Goal: Navigation & Orientation: Find specific page/section

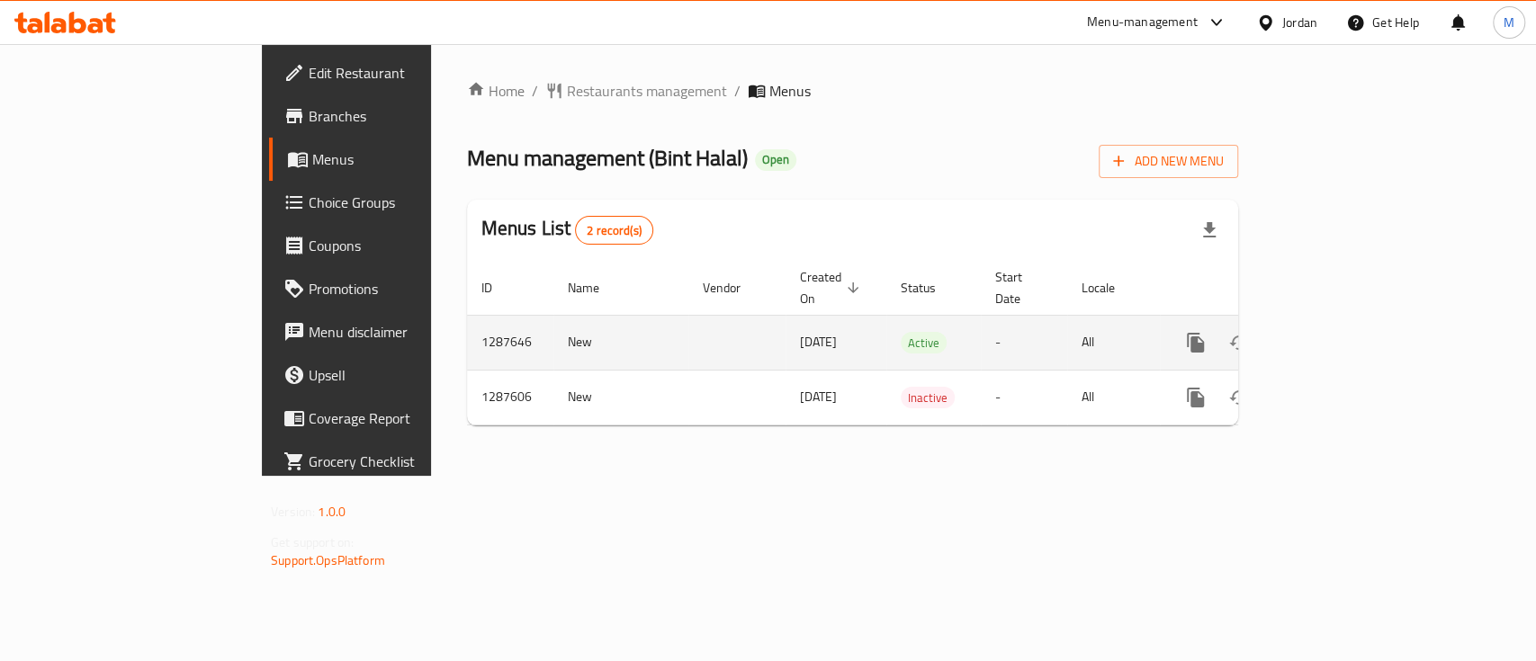
click at [1336, 332] on icon "enhanced table" at bounding box center [1326, 343] width 22 height 22
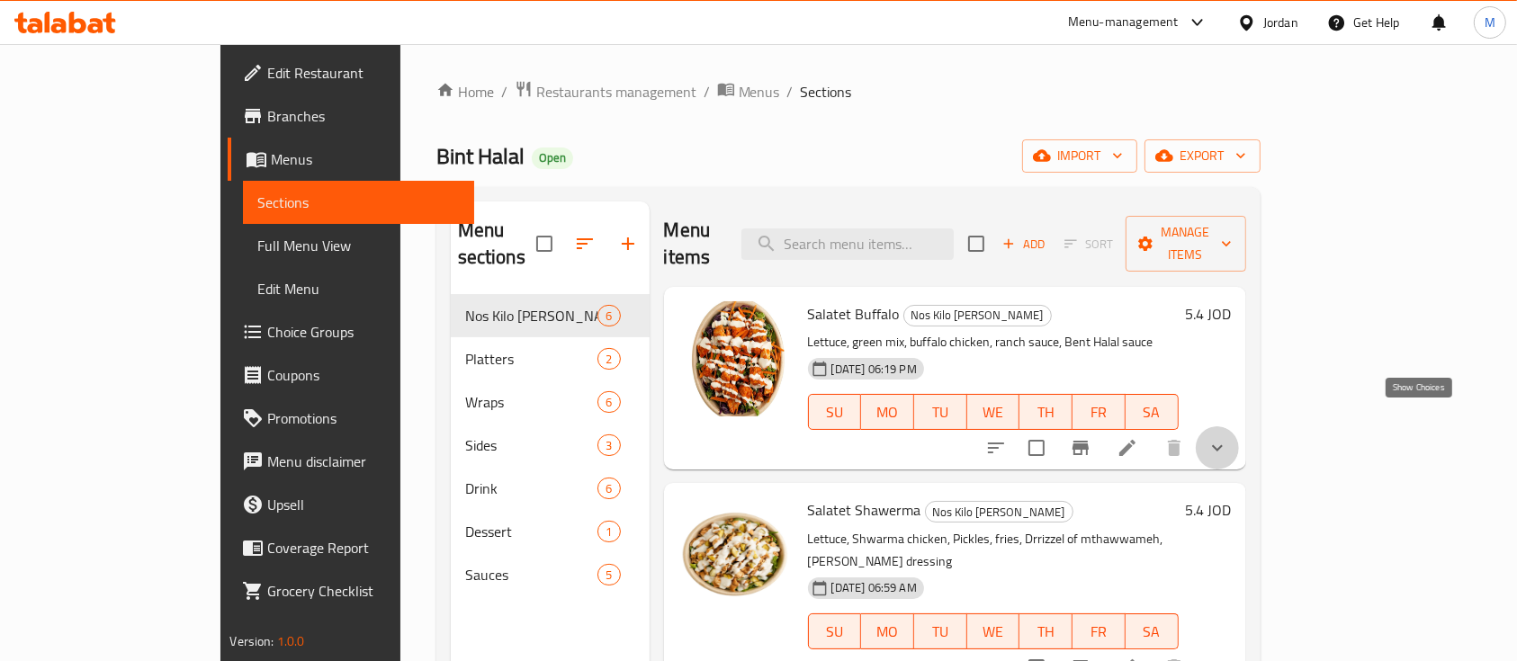
click at [1223, 445] on icon "show more" at bounding box center [1217, 448] width 11 height 6
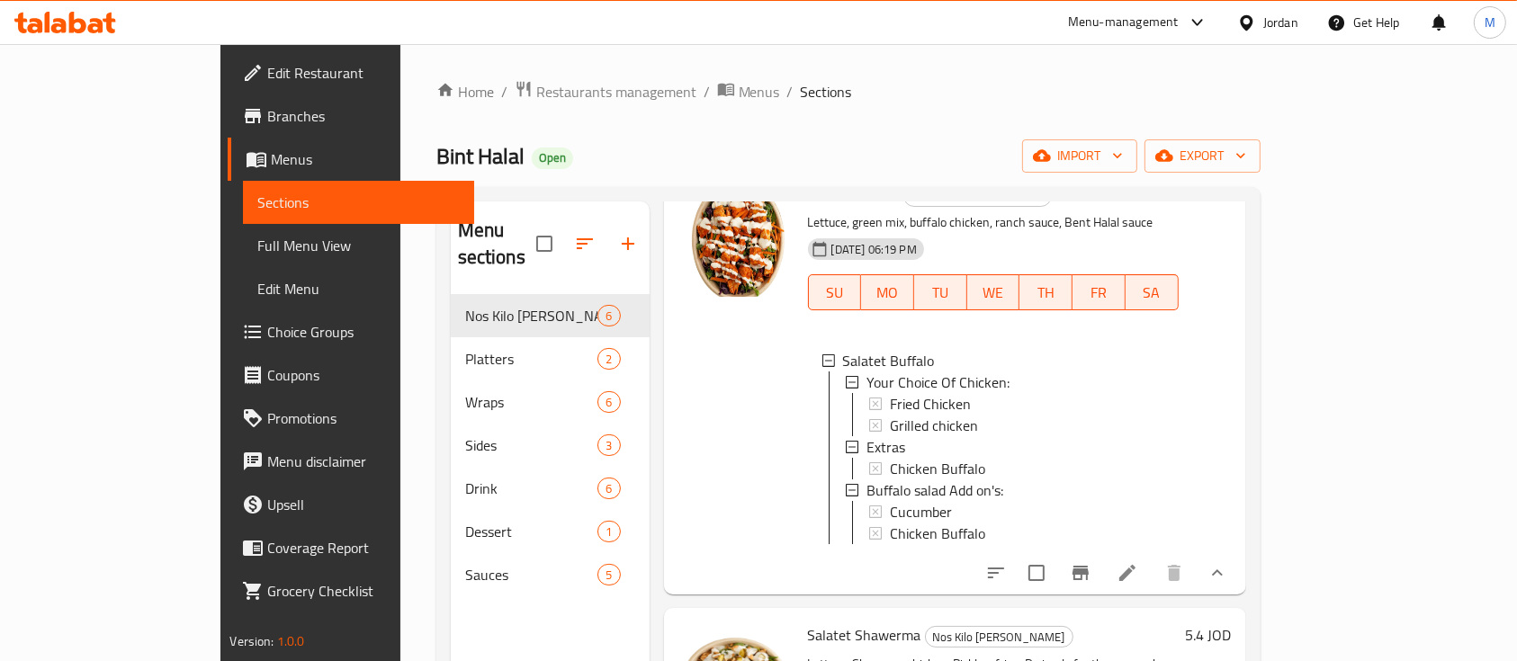
scroll to position [360, 0]
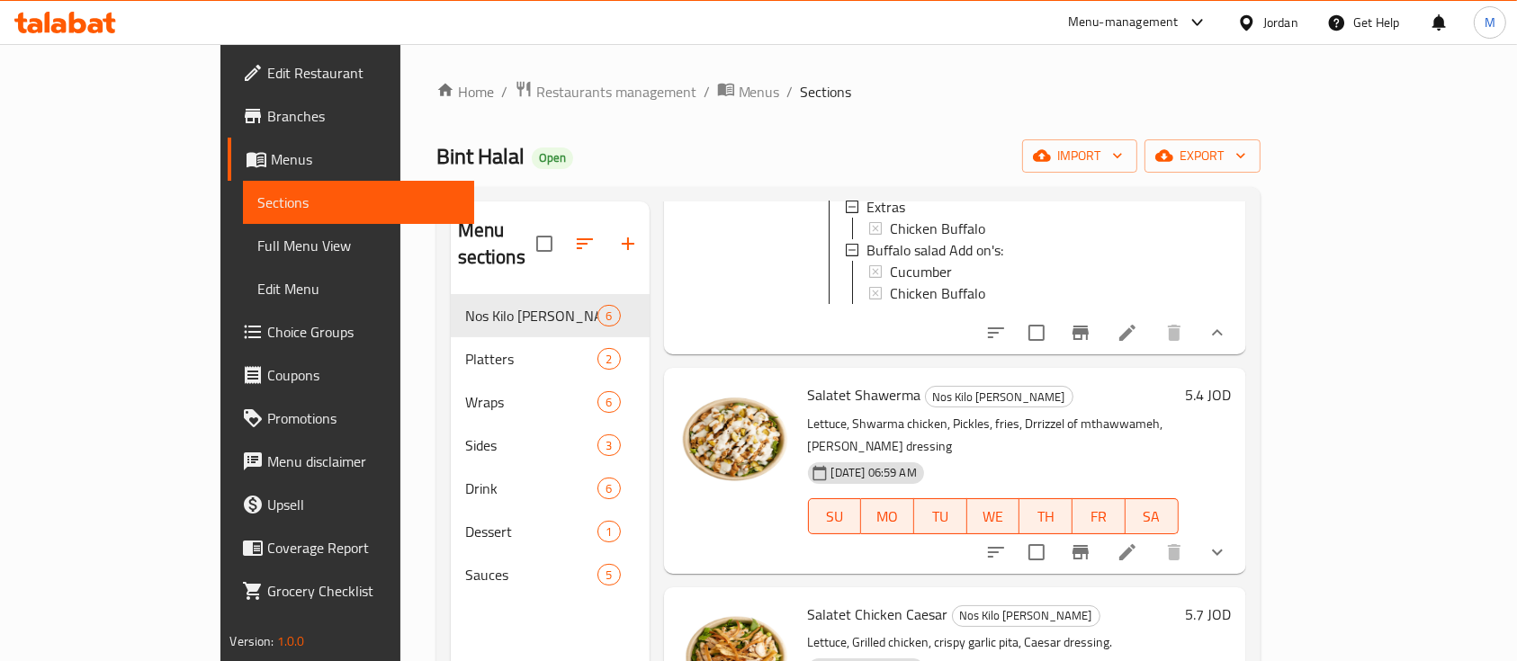
click at [1228, 542] on icon "show more" at bounding box center [1218, 553] width 22 height 22
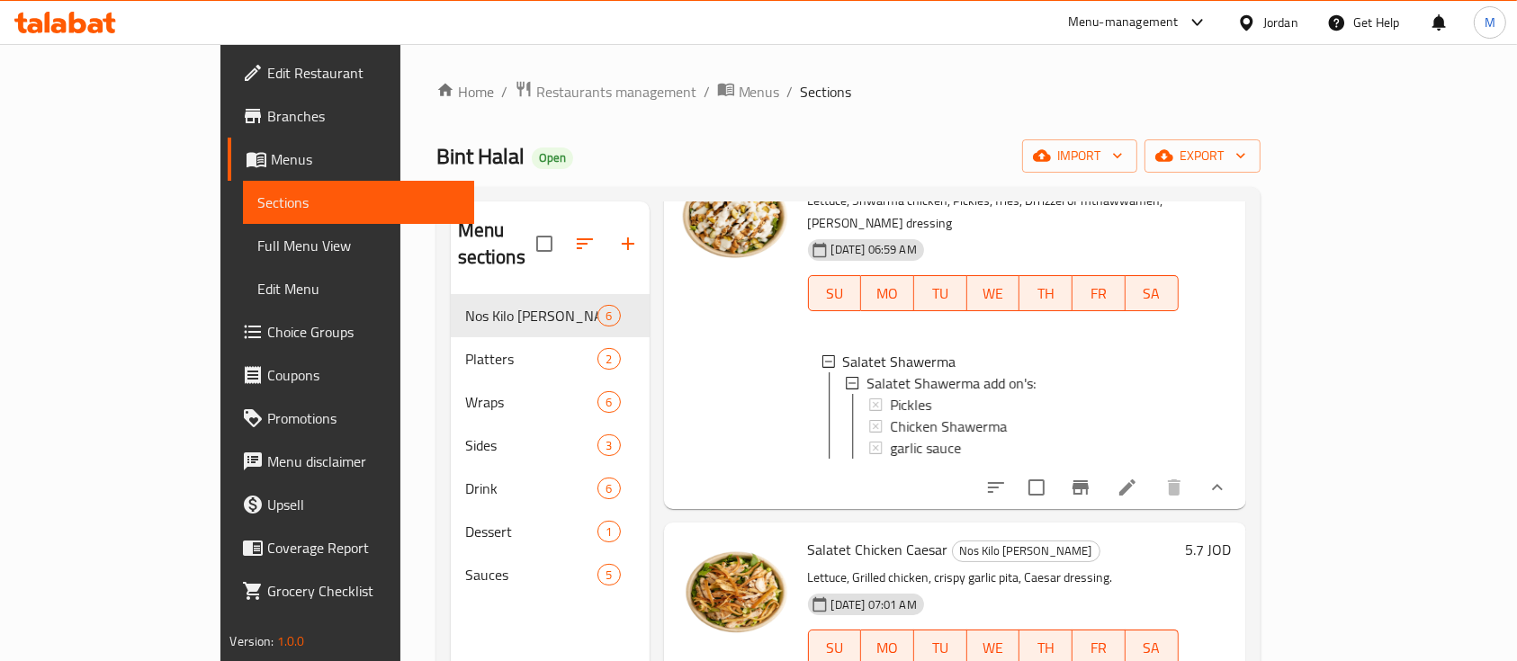
scroll to position [599, 0]
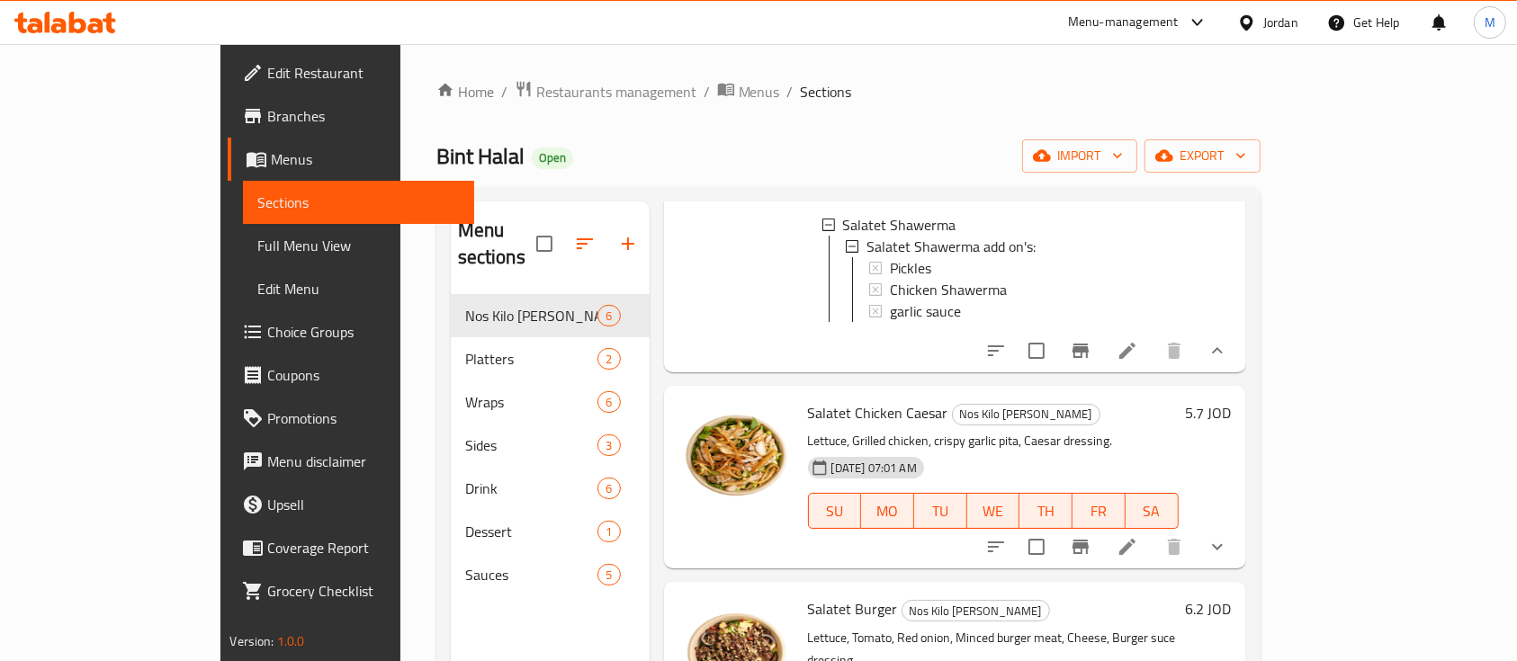
click at [1239, 546] on button "show more" at bounding box center [1217, 547] width 43 height 43
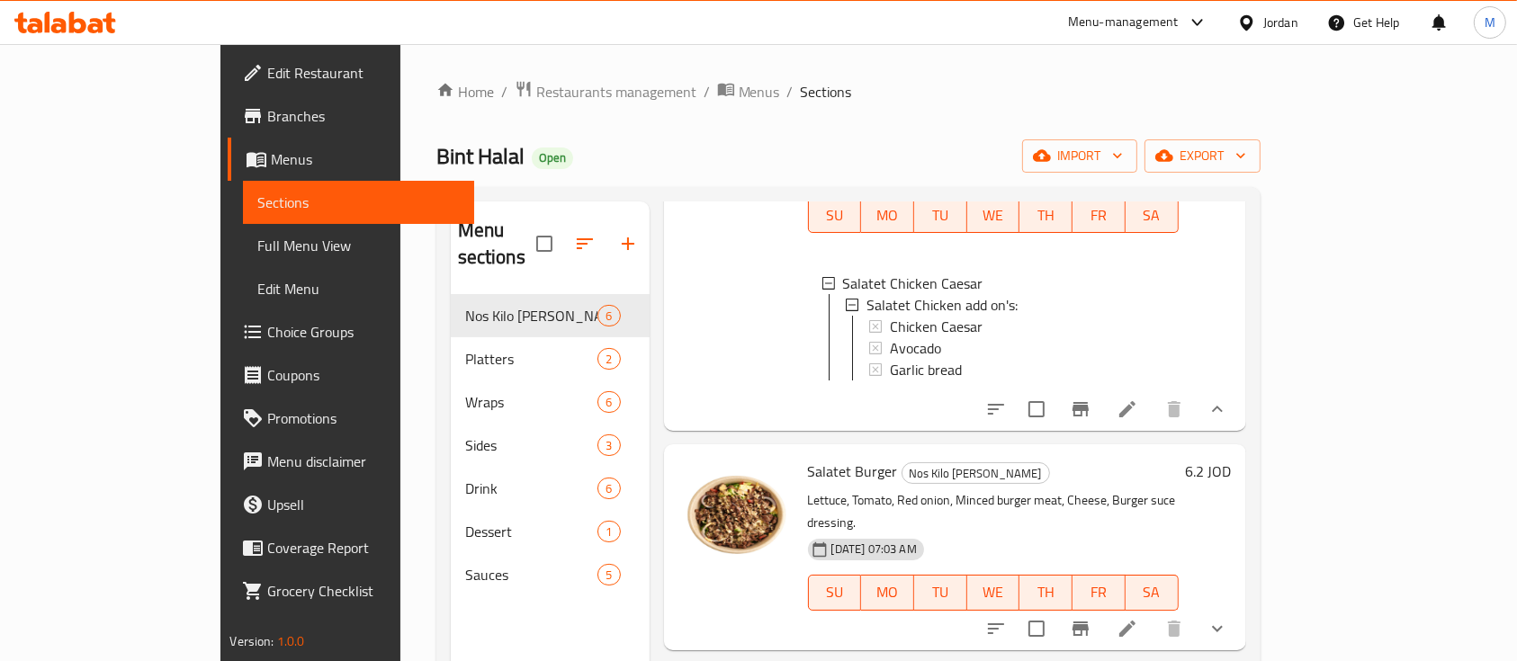
scroll to position [1080, 0]
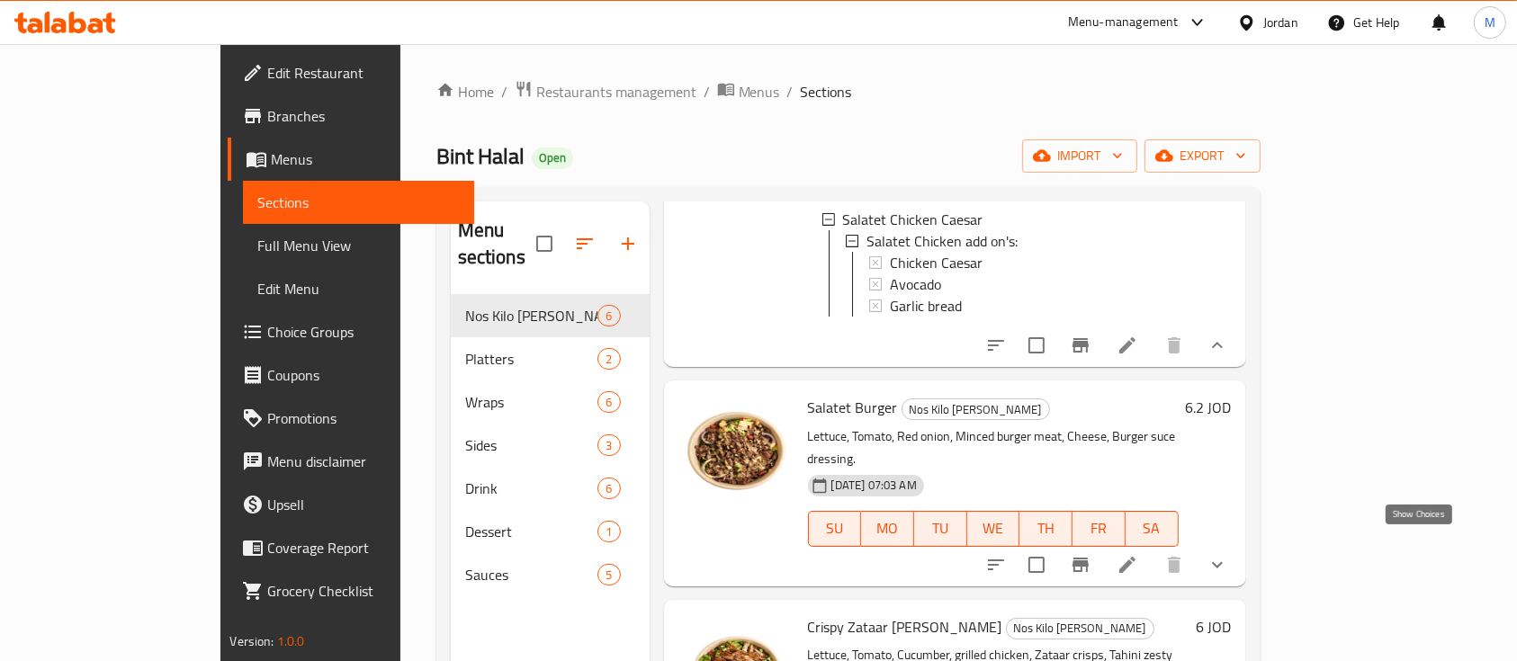
click at [1228, 554] on icon "show more" at bounding box center [1218, 565] width 22 height 22
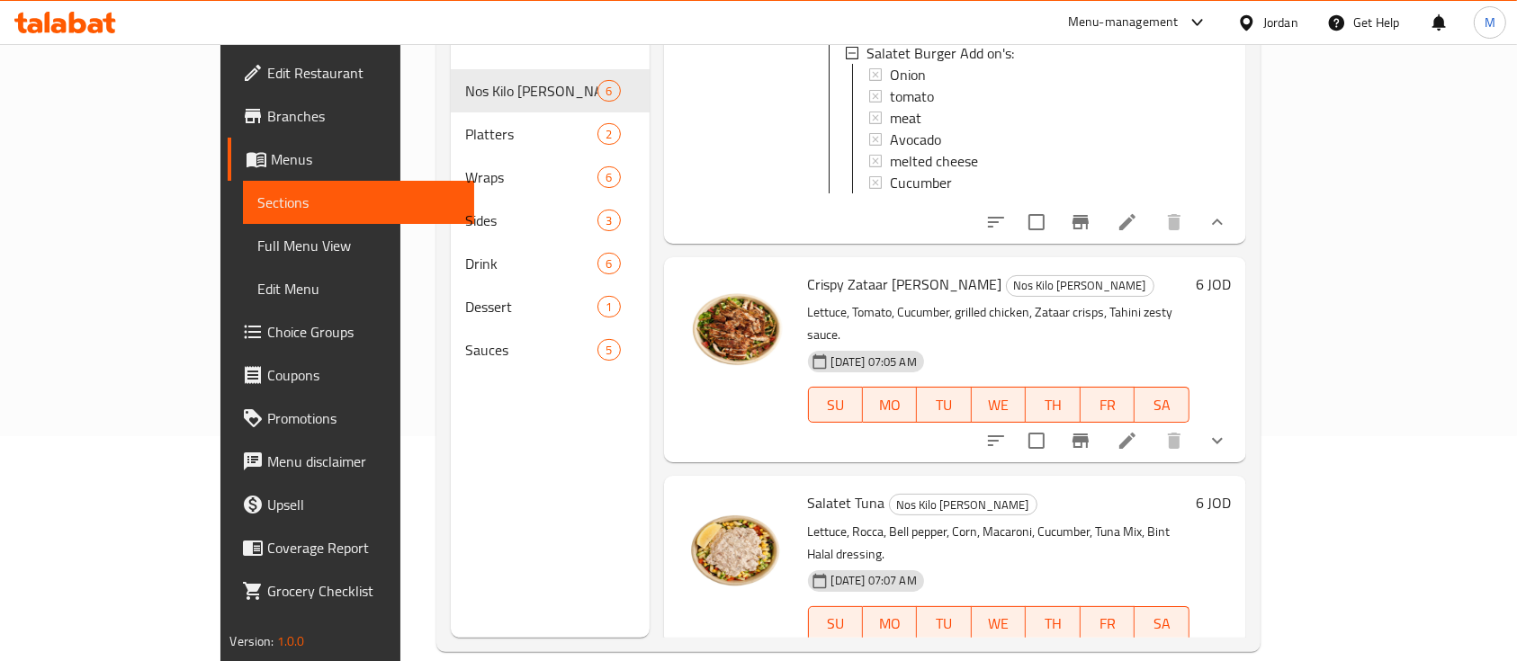
scroll to position [239, 0]
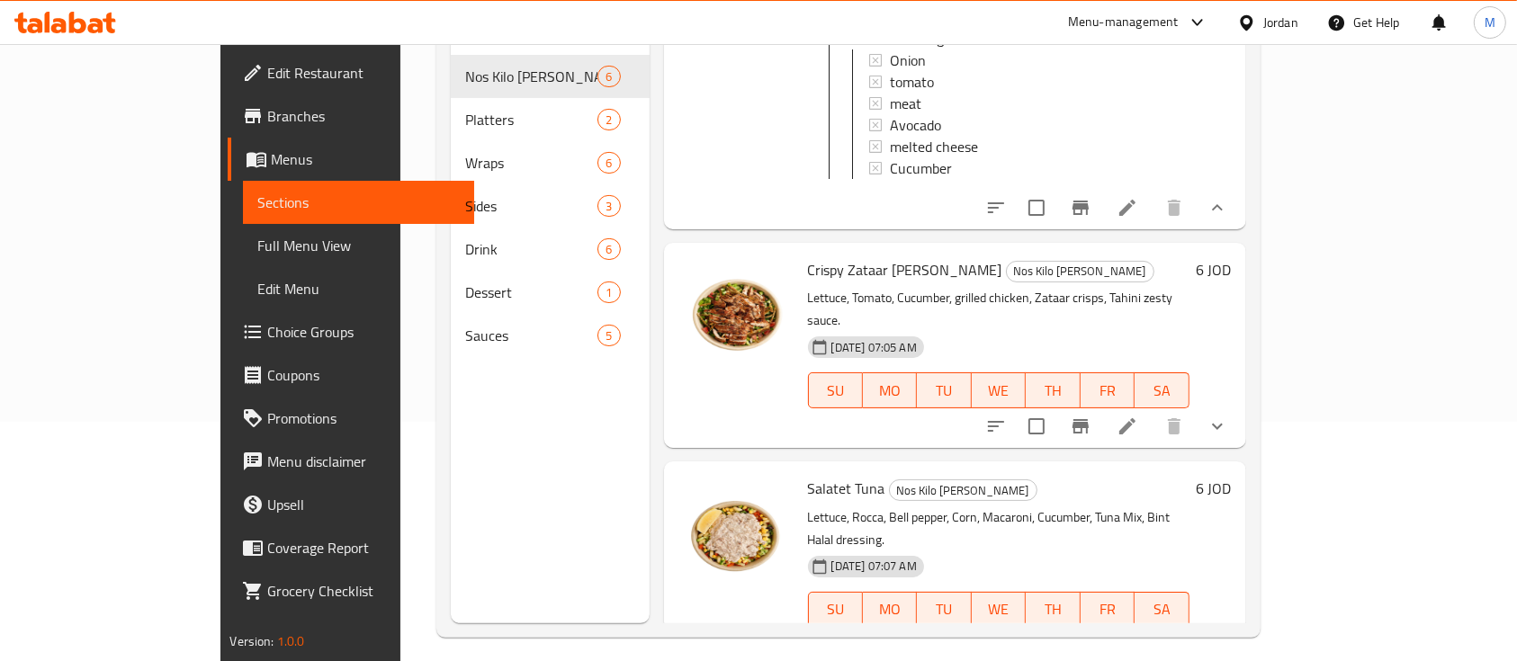
click at [1228, 416] on icon "show more" at bounding box center [1218, 427] width 22 height 22
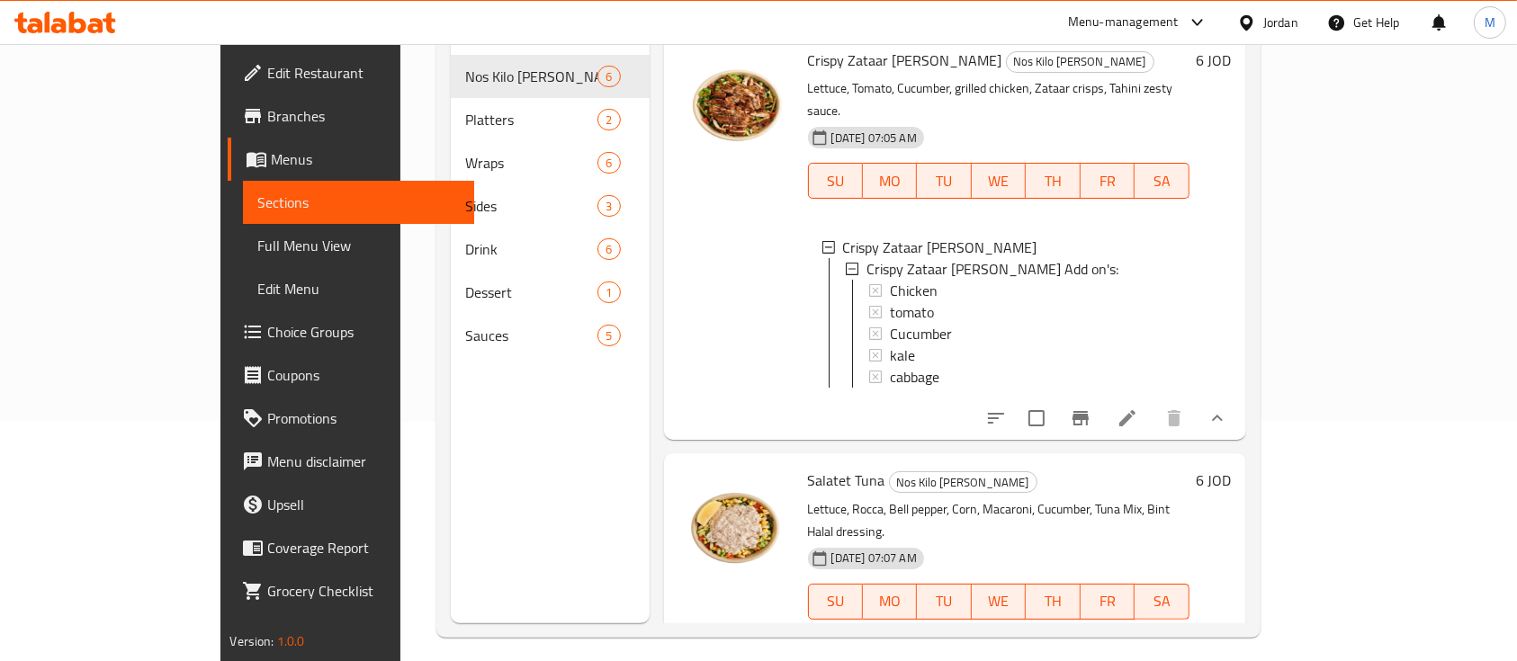
scroll to position [1642, 0]
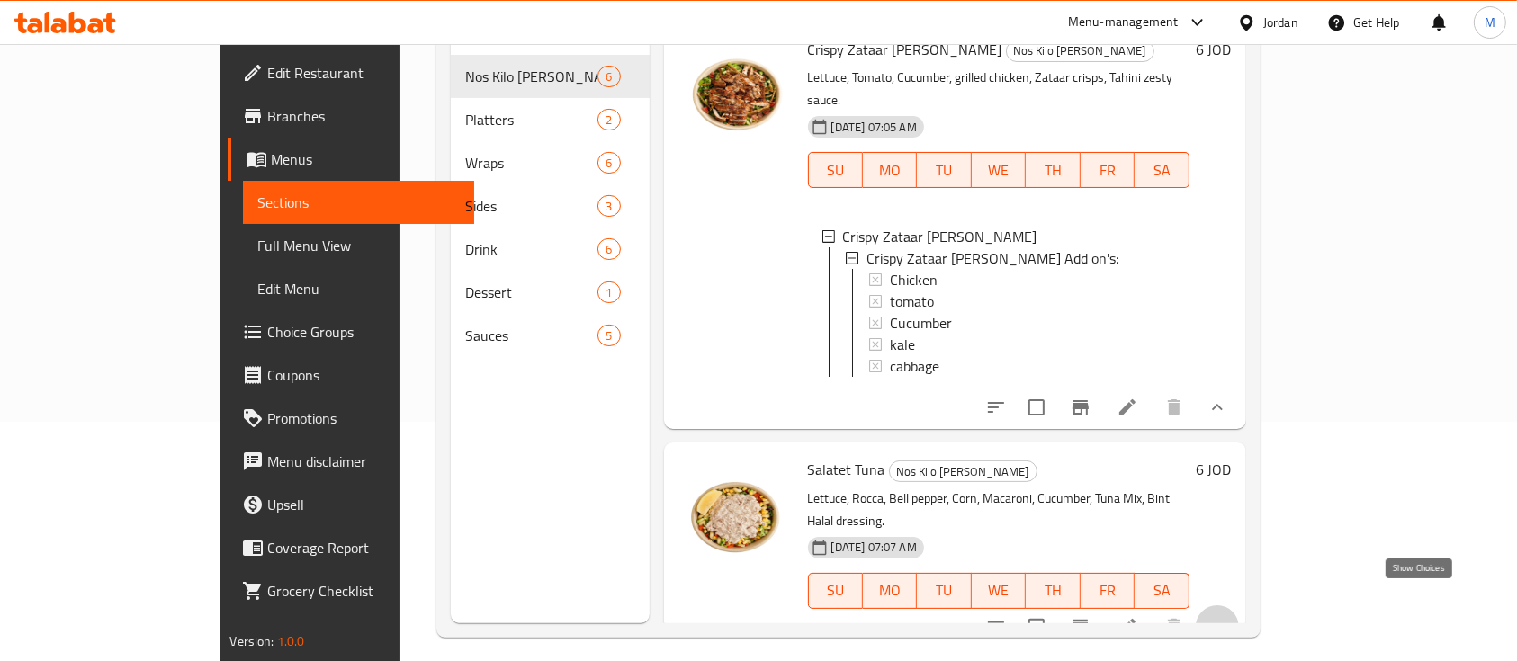
click at [1228, 616] on icon "show more" at bounding box center [1218, 627] width 22 height 22
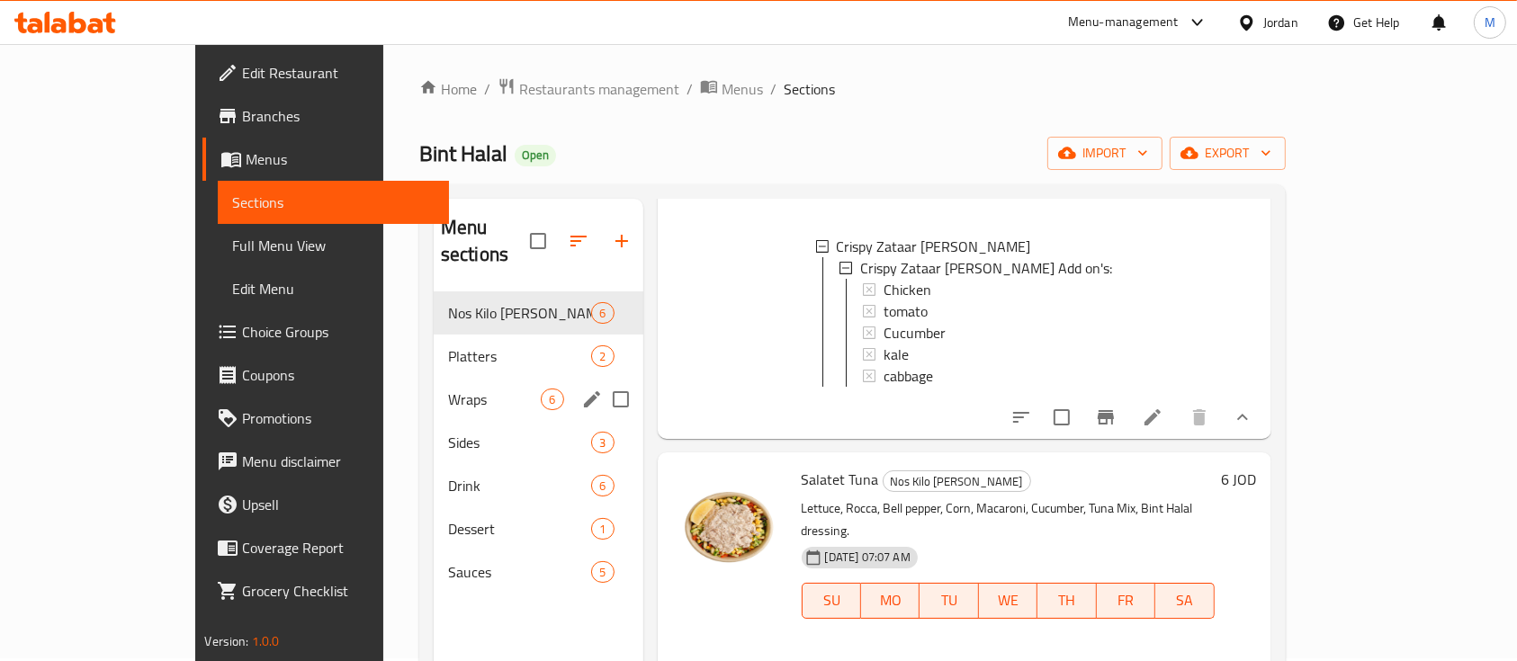
scroll to position [0, 0]
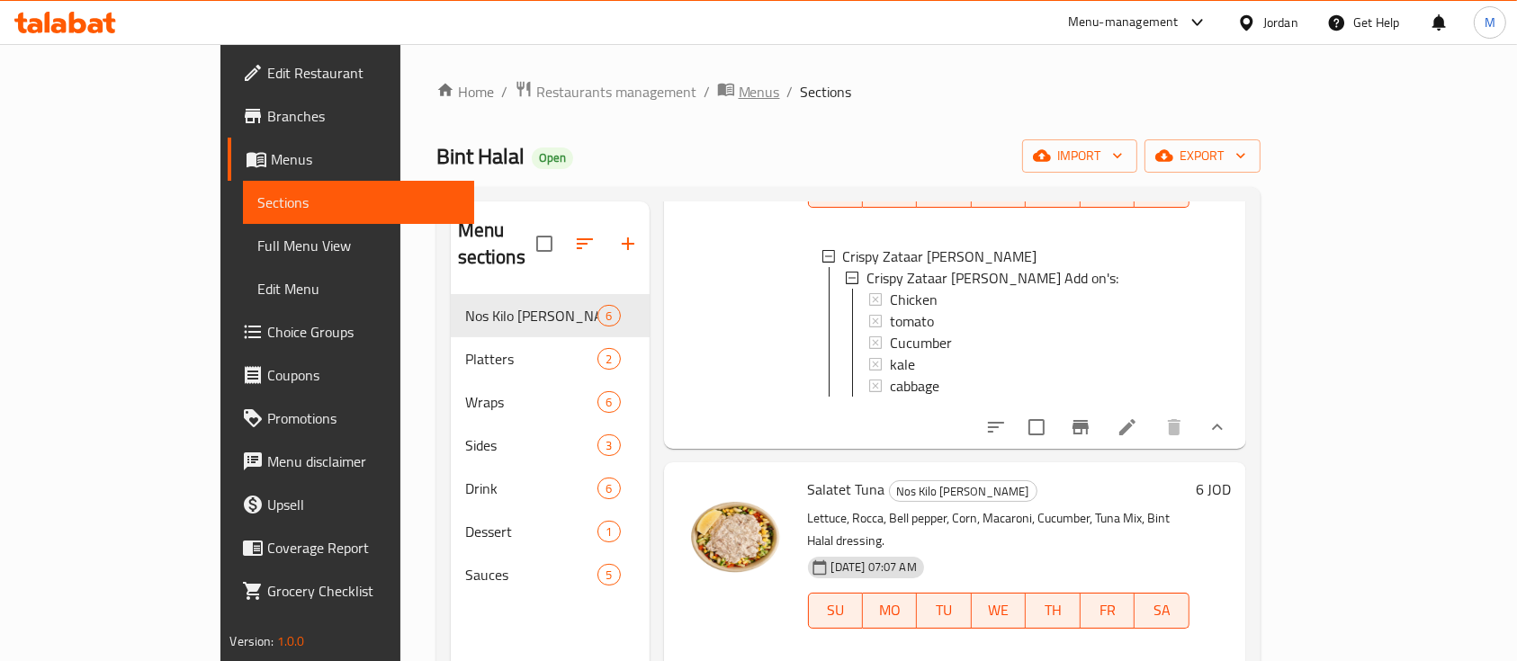
click at [739, 98] on span "Menus" at bounding box center [759, 92] width 41 height 22
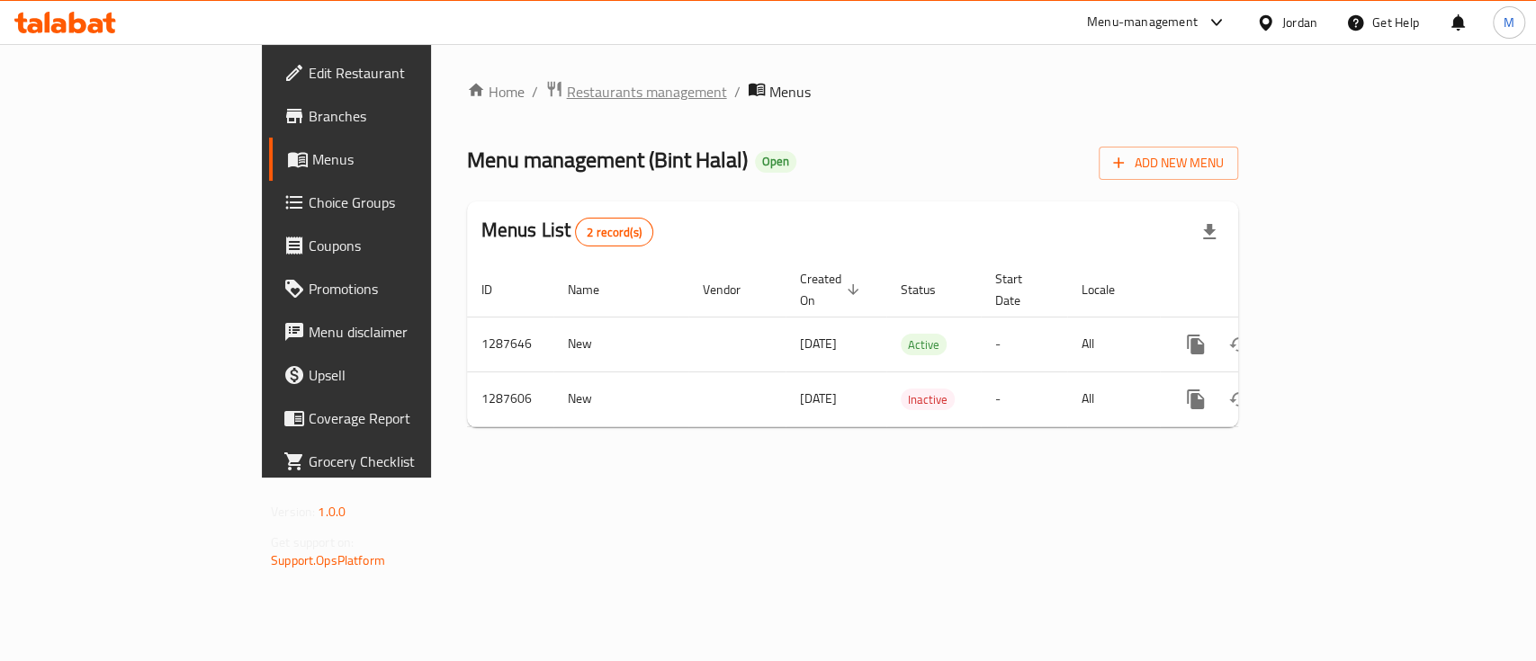
click at [567, 94] on span "Restaurants management" at bounding box center [647, 92] width 160 height 22
